Goal: Task Accomplishment & Management: Complete application form

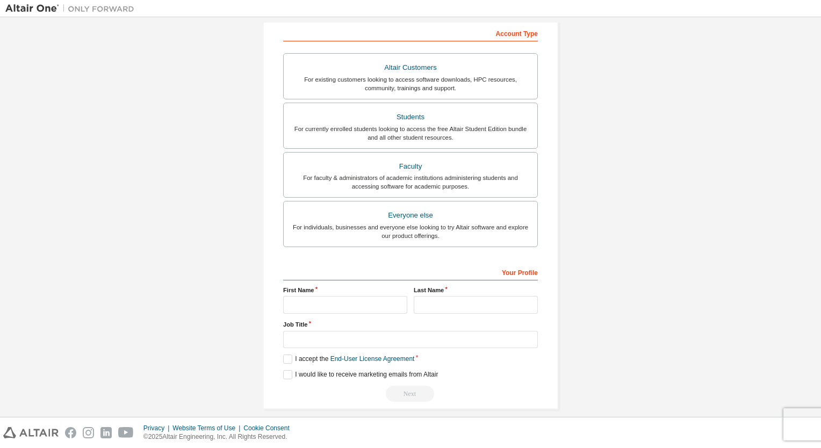
scroll to position [177, 0]
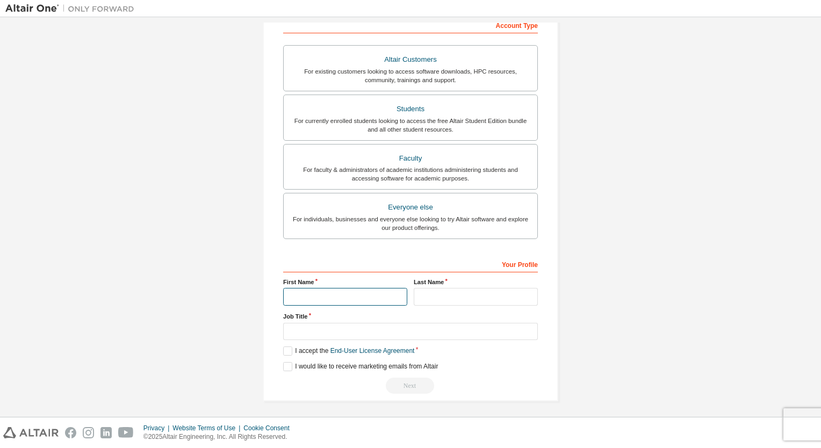
click at [329, 295] on input "text" at bounding box center [345, 297] width 124 height 18
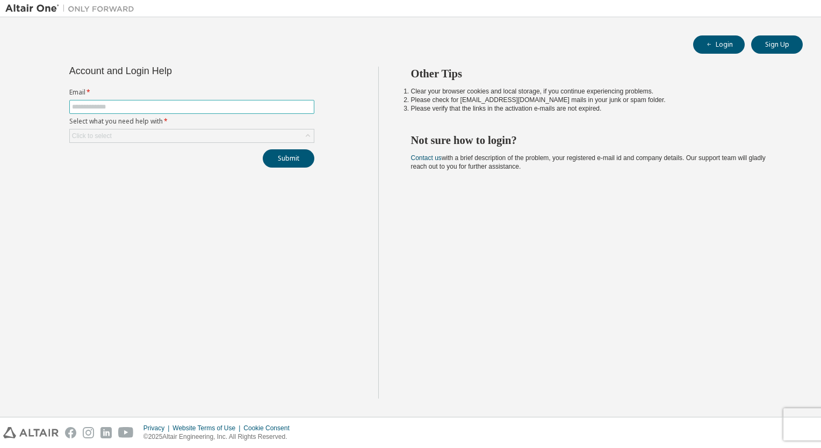
click at [230, 106] on input "text" at bounding box center [192, 107] width 240 height 9
type input "**********"
click at [290, 153] on button "Submit" at bounding box center [289, 158] width 52 height 18
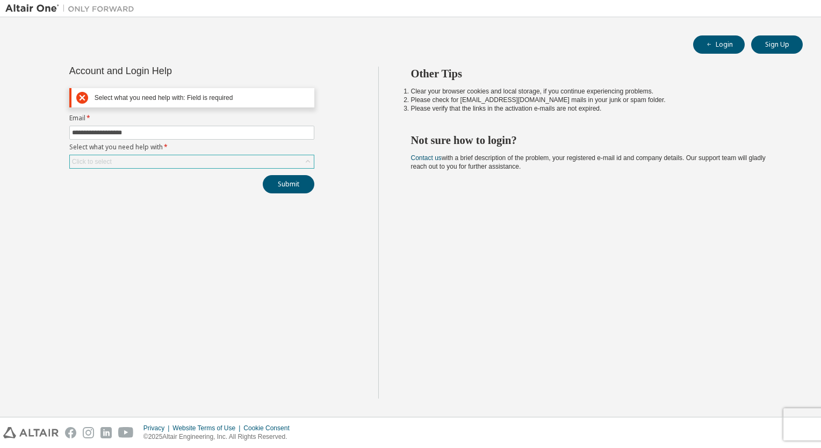
click at [282, 157] on div "Click to select" at bounding box center [192, 161] width 244 height 13
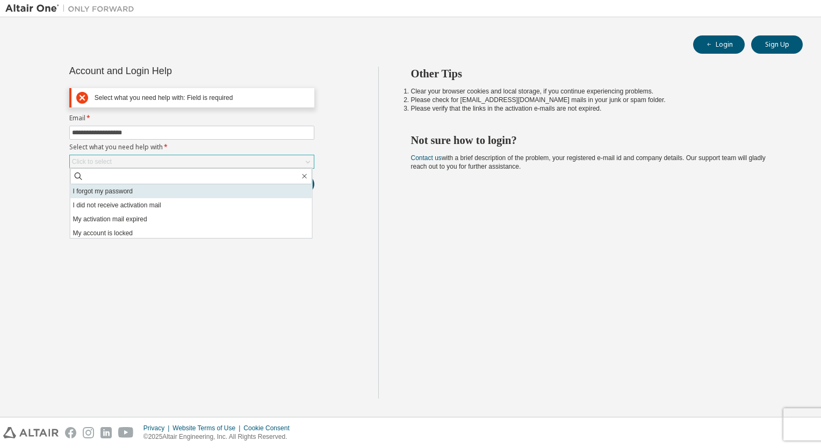
click at [243, 196] on li "I forgot my password" at bounding box center [191, 191] width 242 height 14
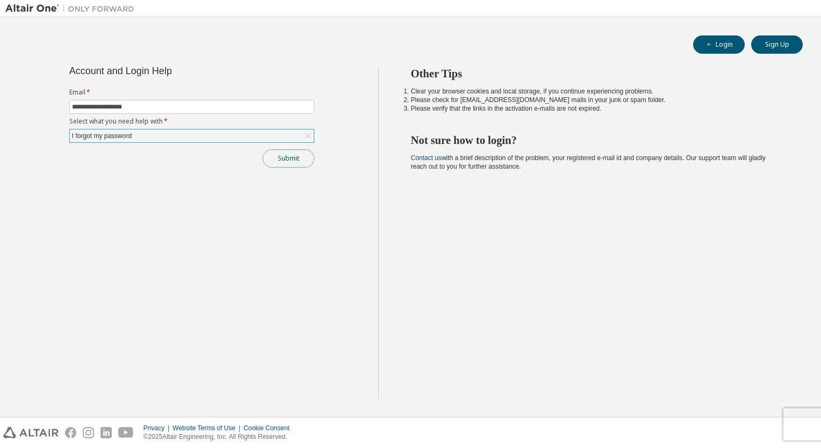
click at [284, 161] on button "Submit" at bounding box center [289, 158] width 52 height 18
